Goal: Task Accomplishment & Management: Manage account settings

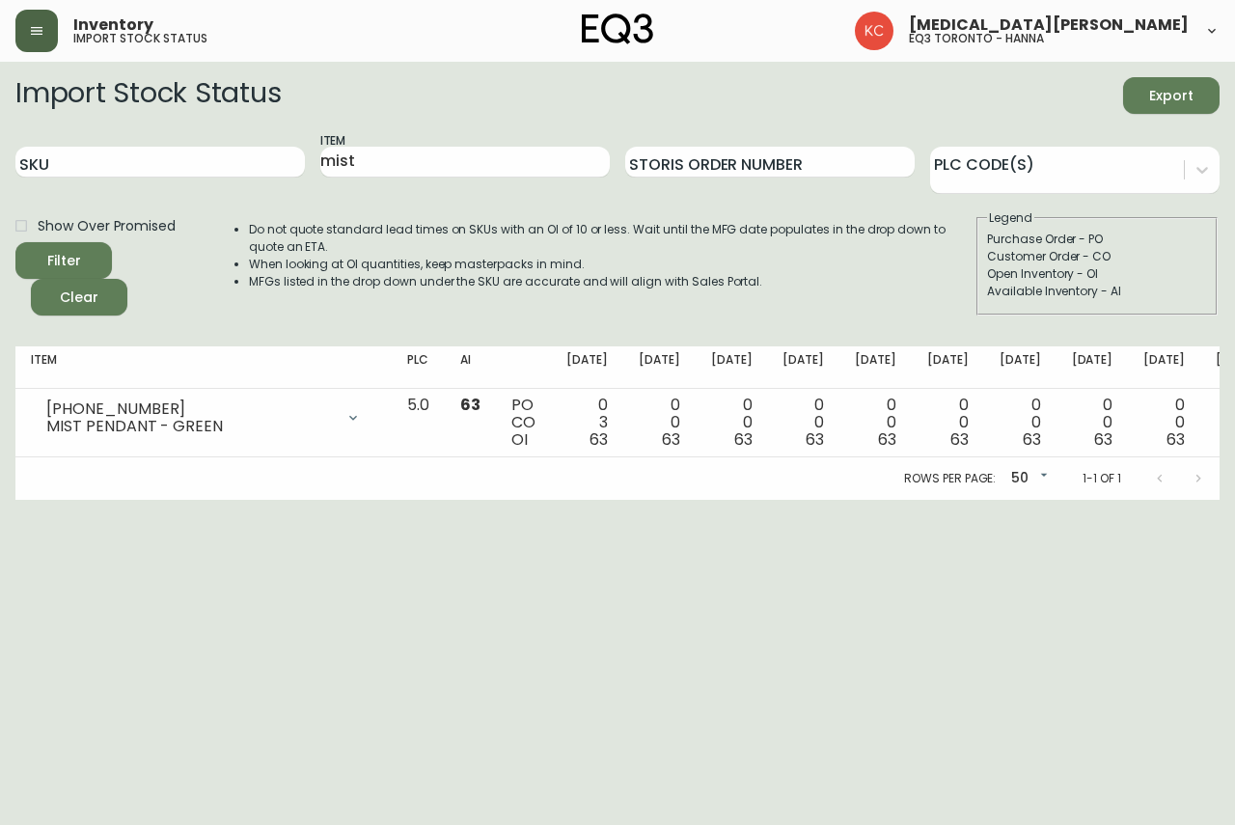
click at [44, 46] on button "button" at bounding box center [36, 31] width 42 height 42
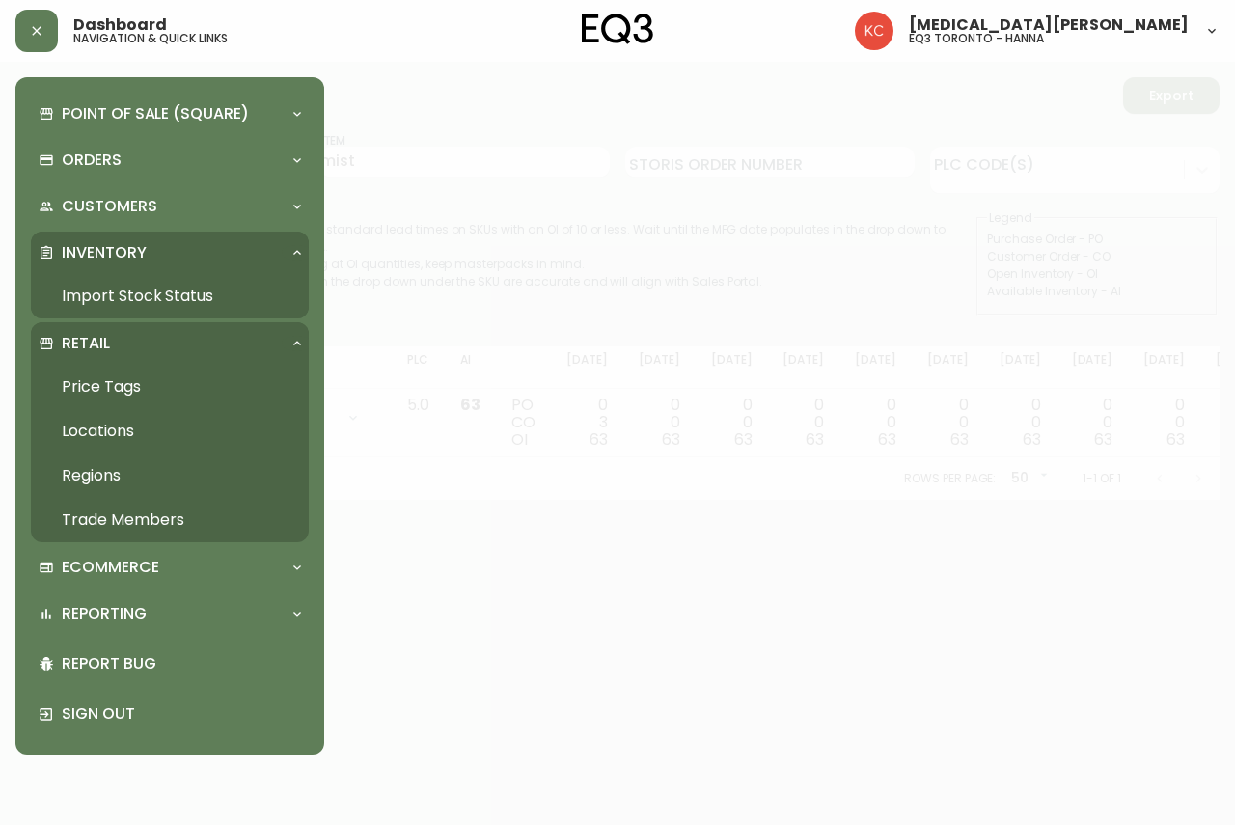
click at [97, 518] on link "Trade Members" at bounding box center [170, 520] width 278 height 44
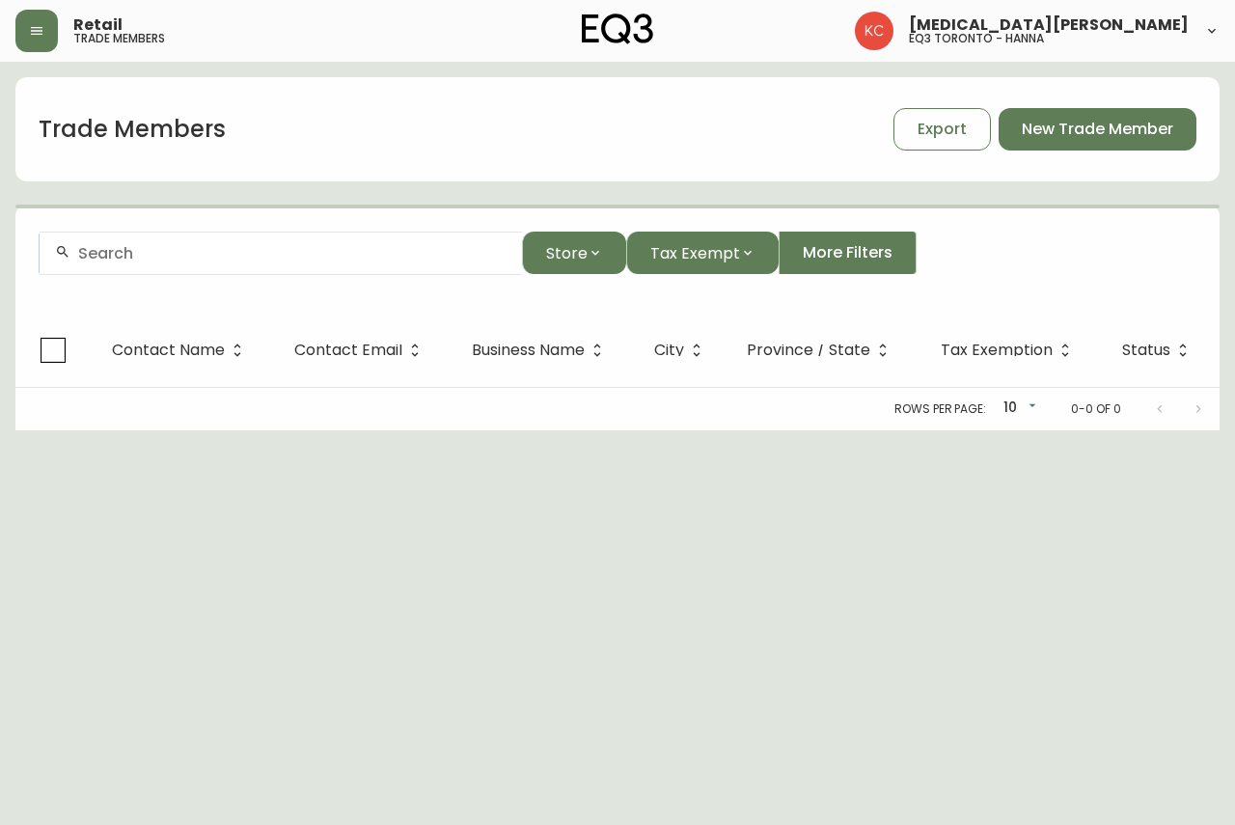
click at [238, 262] on div at bounding box center [281, 252] width 482 height 43
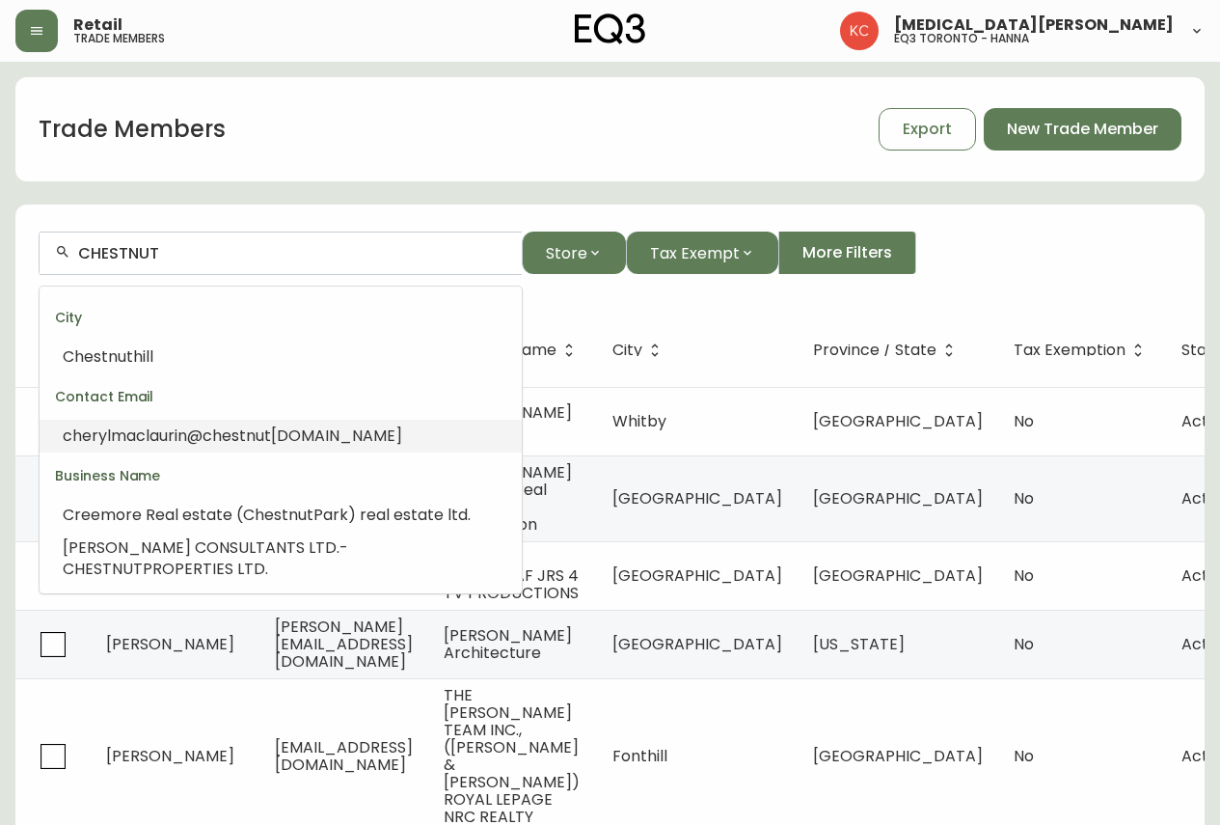
click at [233, 432] on span "chestnut" at bounding box center [237, 435] width 68 height 22
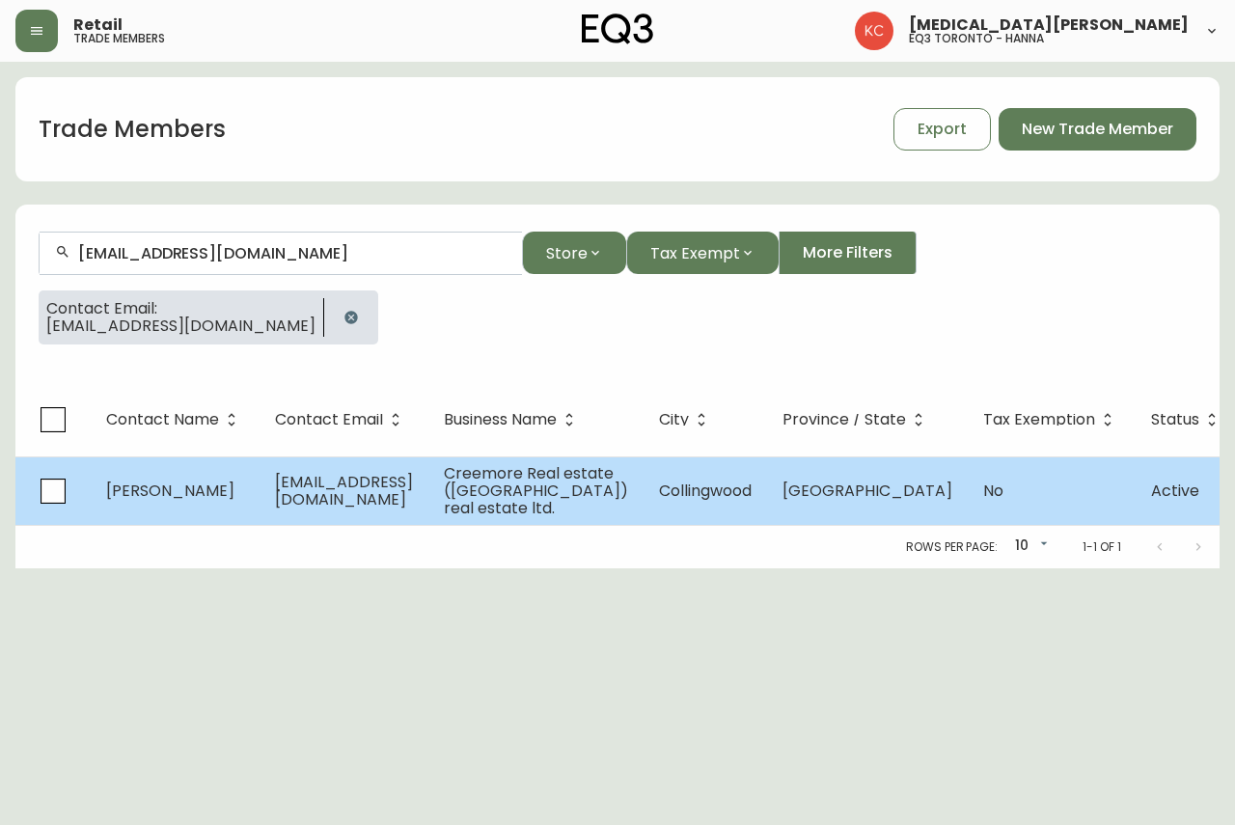
type input "[EMAIL_ADDRESS][DOMAIN_NAME]"
click at [428, 510] on td "[EMAIL_ADDRESS][DOMAIN_NAME]" at bounding box center [343, 490] width 169 height 68
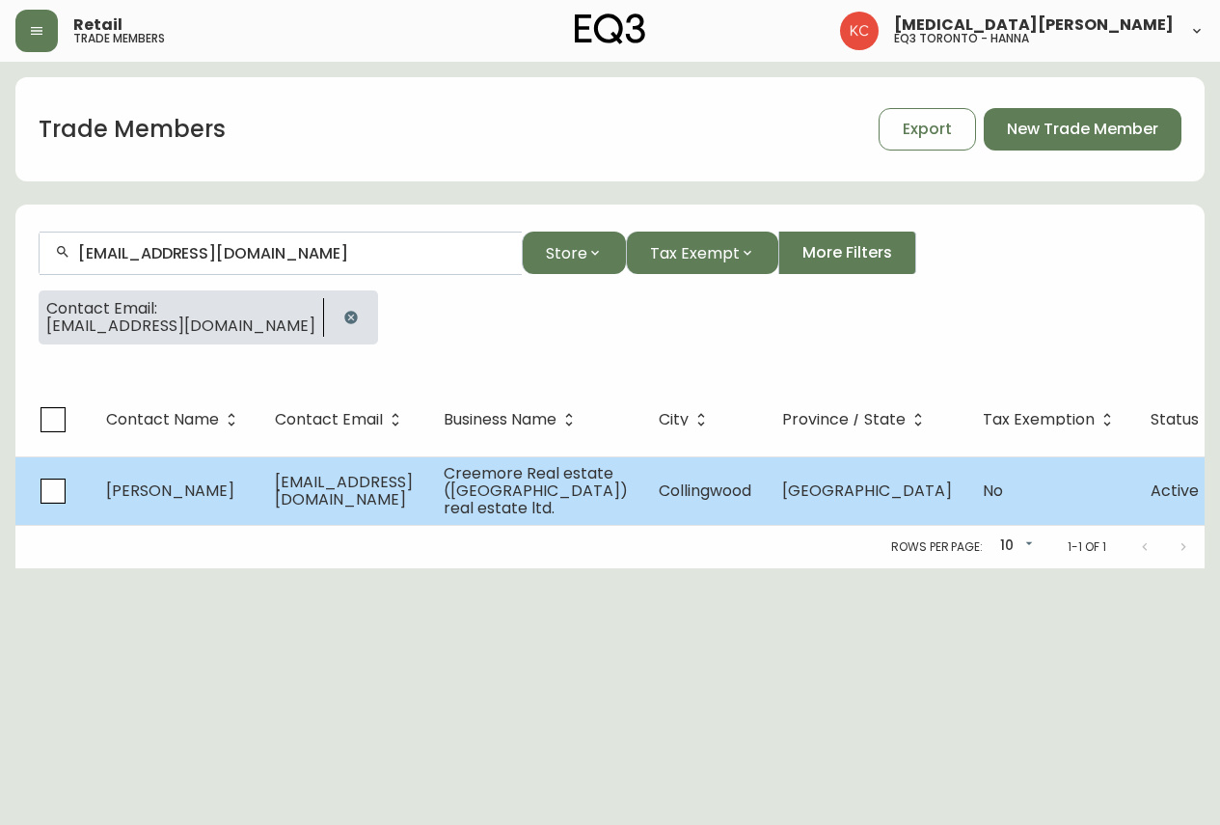
select select "ON"
select select "CA"
select select "CA_EN"
select select "Other"
select select "false"
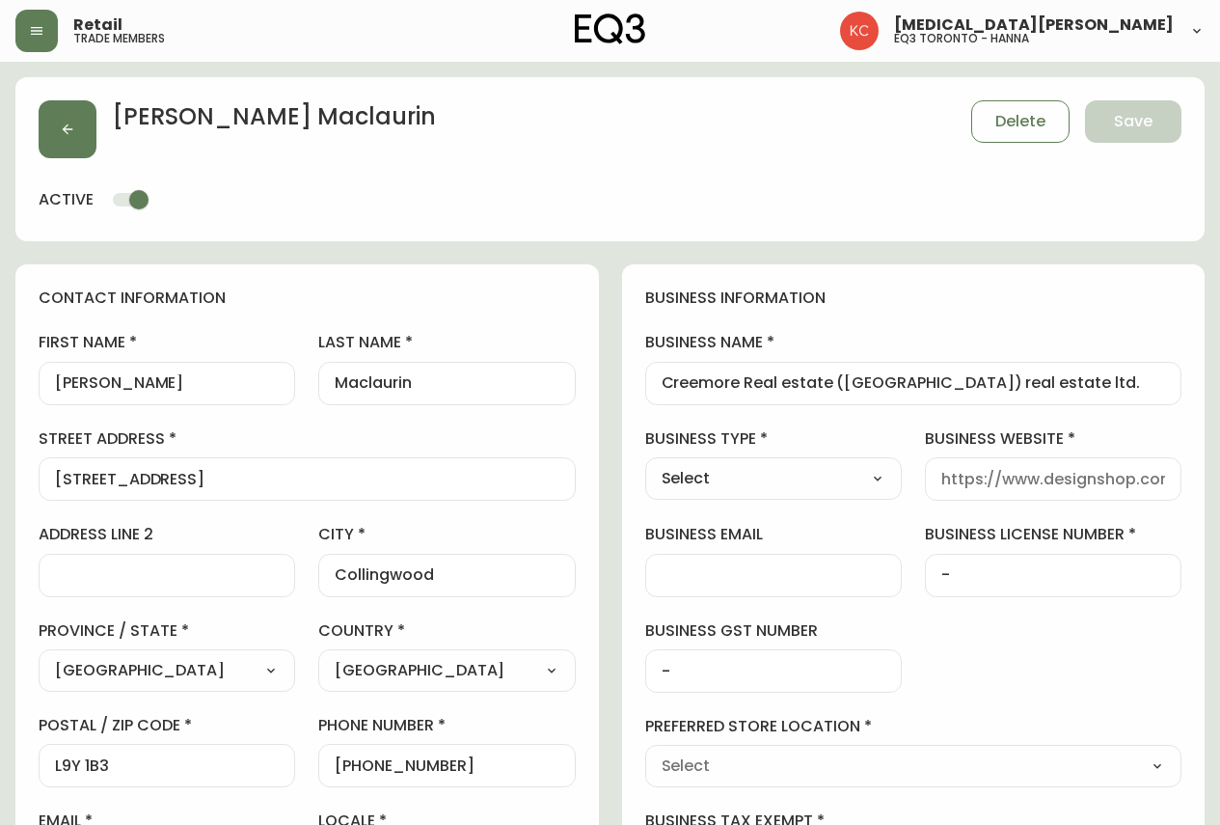
type input "EQ3 [GEOGRAPHIC_DATA] - [PERSON_NAME]"
select select "cjw10z96s008u6gs0ccm7hd19"
click at [551, 118] on div "[PERSON_NAME] Delete Save" at bounding box center [610, 129] width 1143 height 58
